Goal: Download file/media

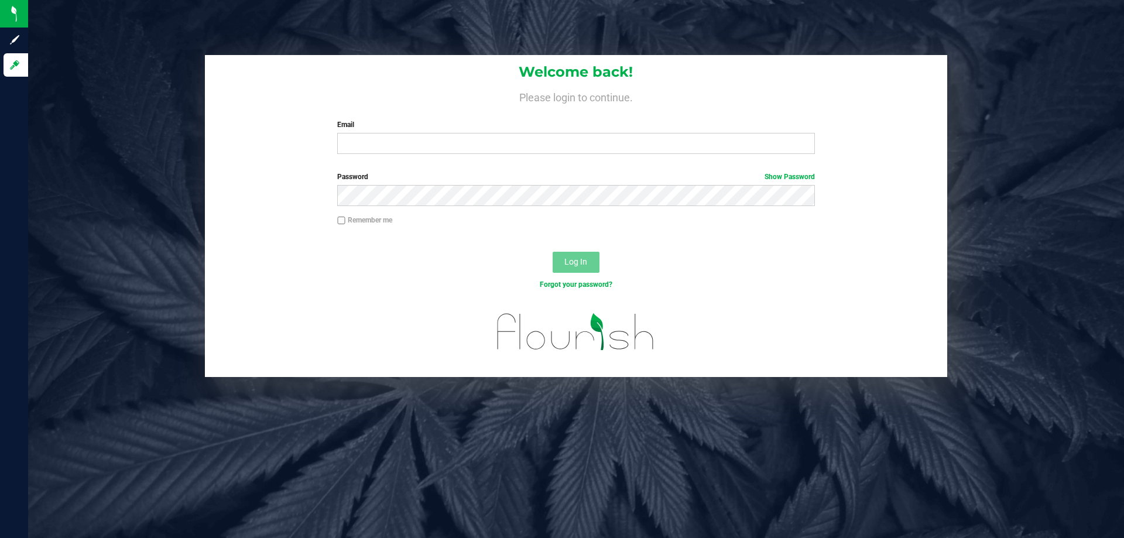
click at [360, 155] on div "Welcome back! Please login to continue. Email Required Please format your email…" at bounding box center [576, 109] width 743 height 108
click at [361, 143] on input "Email" at bounding box center [575, 143] width 477 height 21
type input "[EMAIL_ADDRESS][DOMAIN_NAME]"
click at [348, 211] on div "Password Show Password" at bounding box center [576, 193] width 743 height 43
click at [553, 252] on button "Log In" at bounding box center [576, 262] width 47 height 21
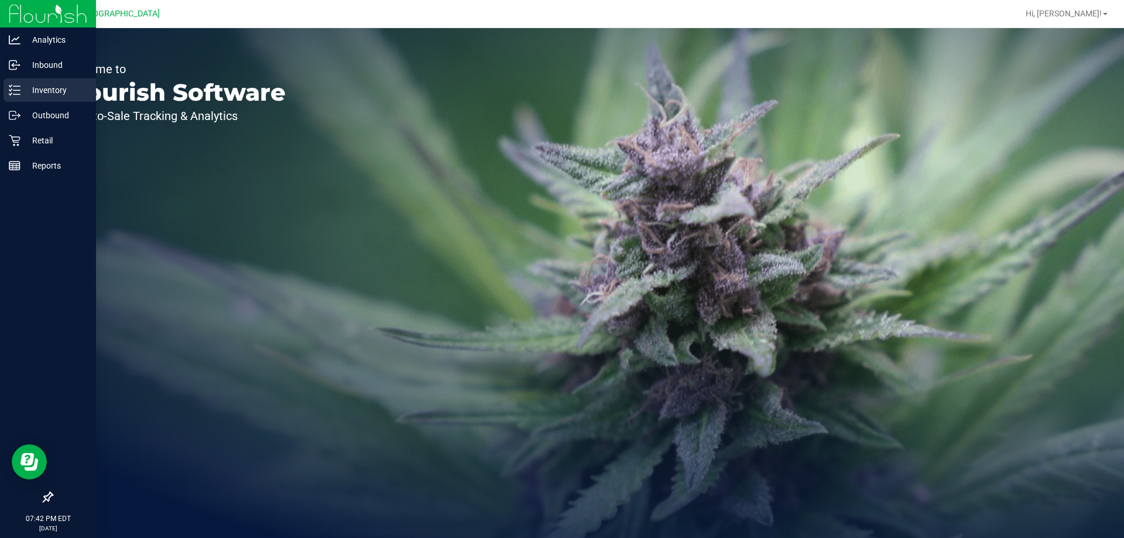
click at [64, 88] on p "Inventory" at bounding box center [55, 90] width 70 height 14
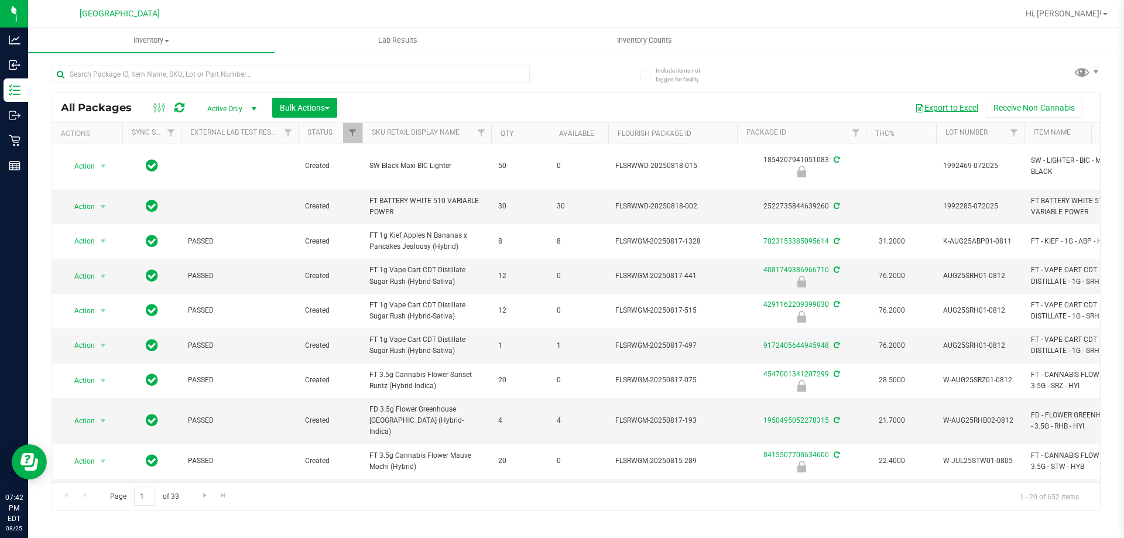
click at [953, 108] on button "Export to Excel" at bounding box center [947, 108] width 78 height 20
